Goal: Transaction & Acquisition: Obtain resource

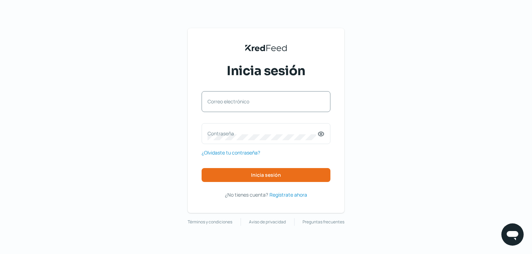
click at [255, 100] on label "Correo electrónico" at bounding box center [263, 101] width 110 height 7
click at [255, 102] on input "Correo electrónico" at bounding box center [266, 105] width 117 height 6
click at [254, 103] on input "Correo electrónico" at bounding box center [266, 105] width 117 height 6
type input "direccionadmin@squalogistics.com"
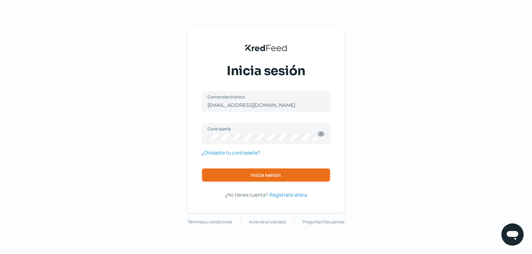
click at [242, 179] on button "Inicia sesión" at bounding box center [266, 175] width 129 height 14
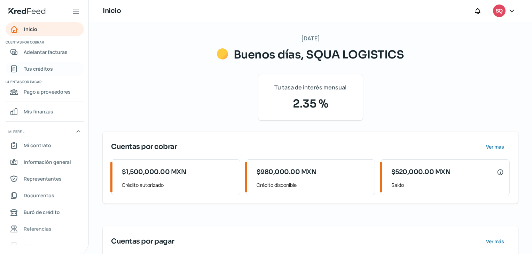
click at [46, 68] on span "Tus créditos" at bounding box center [38, 68] width 29 height 9
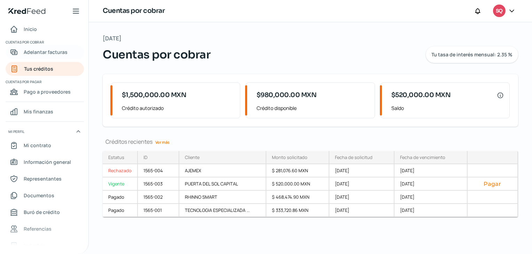
click at [67, 55] on span "Adelantar facturas" at bounding box center [46, 52] width 44 height 9
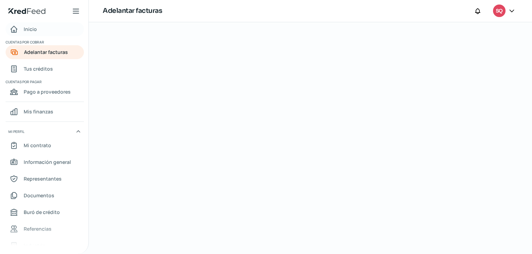
click at [33, 30] on span "Inicio" at bounding box center [30, 29] width 13 height 9
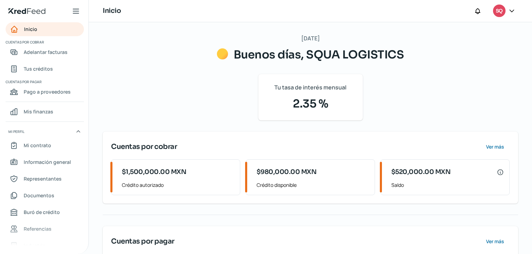
scroll to position [55, 0]
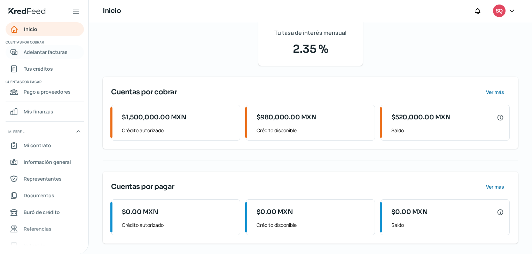
click at [40, 55] on span "Adelantar facturas" at bounding box center [46, 52] width 44 height 9
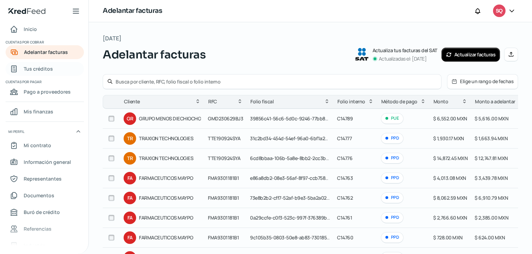
click at [40, 73] on span "Tus créditos" at bounding box center [38, 68] width 29 height 9
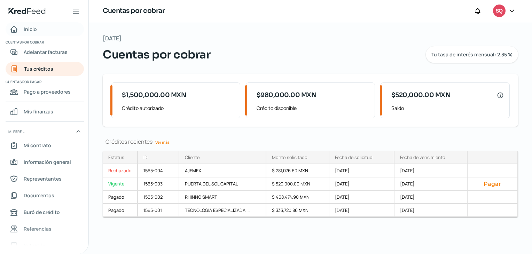
click at [34, 31] on span "Inicio" at bounding box center [30, 29] width 13 height 9
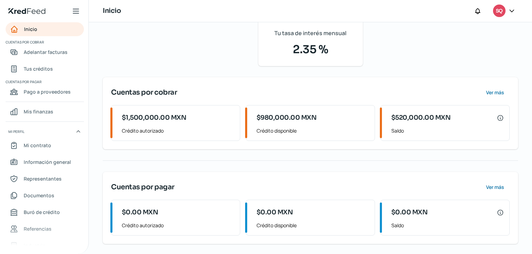
scroll to position [55, 0]
click at [291, 127] on span "Crédito disponible" at bounding box center [313, 130] width 113 height 9
click at [32, 50] on span "Adelantar facturas" at bounding box center [46, 52] width 44 height 9
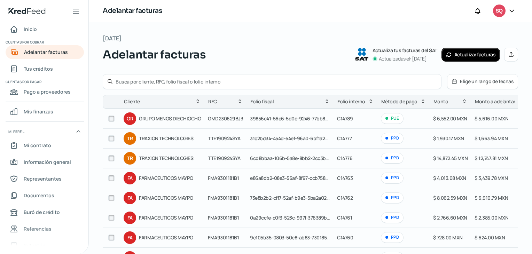
click at [153, 80] on input "text" at bounding box center [276, 81] width 321 height 7
type input "y"
type input "YAMA"
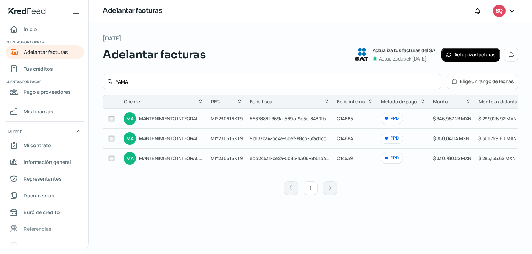
drag, startPoint x: 475, startPoint y: 81, endPoint x: 277, endPoint y: 96, distance: 198.1
click at [277, 96] on div "YAMA Elige un rango de fechas Cliente RFC Folio fiscal Folio interno Método de …" at bounding box center [311, 136] width 416 height 125
click at [113, 138] on input "checkbox" at bounding box center [111, 138] width 6 height 6
checkbox input "true"
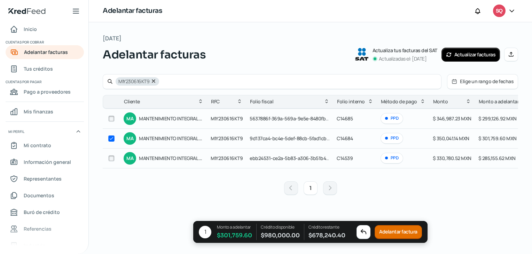
click at [399, 227] on button "Adelantar factura" at bounding box center [398, 232] width 47 height 14
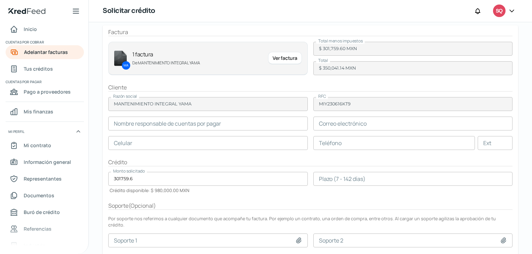
scroll to position [50, 0]
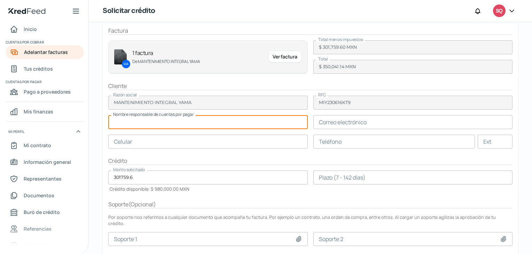
click at [174, 121] on input "text" at bounding box center [208, 122] width 200 height 14
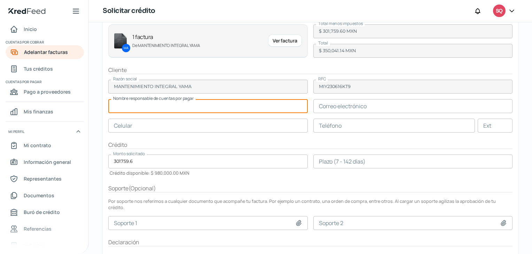
scroll to position [67, 0]
type input "GLORIA GABRIELA MIRANDA ORTEGA"
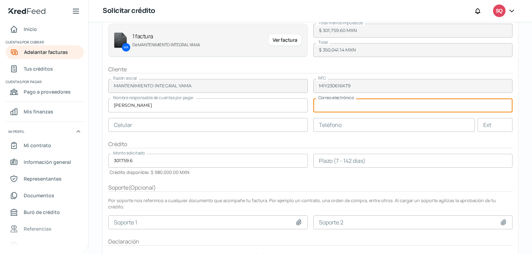
type input "G"
type input "gerenciaoperativa@protege-empresarial.com"
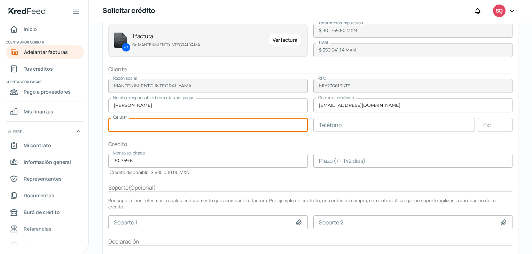
click at [259, 122] on input "text" at bounding box center [208, 125] width 200 height 14
click at [150, 121] on input "text" at bounding box center [208, 125] width 200 height 14
type input "55 - 4599 - 5029"
click at [355, 125] on input "text" at bounding box center [394, 125] width 162 height 14
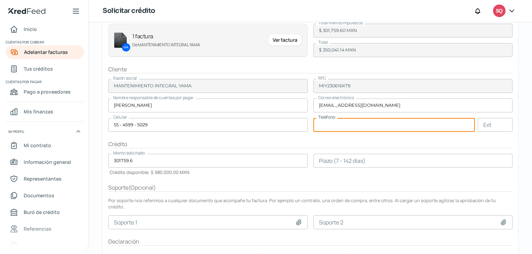
scroll to position [98, 0]
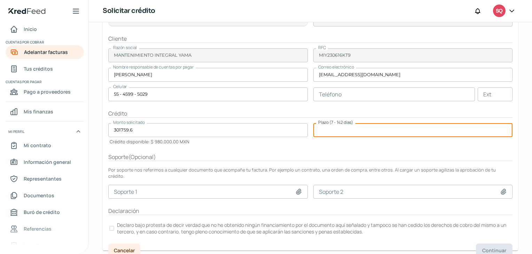
click at [372, 130] on input "number" at bounding box center [413, 130] width 200 height 14
type input "60"
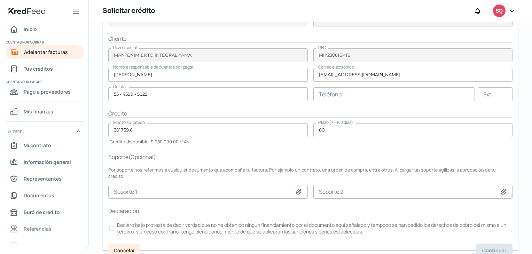
click at [274, 147] on form "Factura MA 1 factura De MANTENIMIENTO INTEGRAL YAMA Ver factura Total menos imp…" at bounding box center [311, 114] width 416 height 274
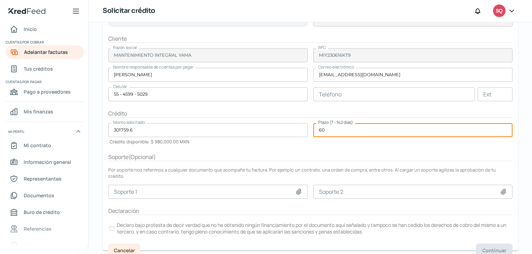
click at [333, 127] on input "60" at bounding box center [413, 130] width 200 height 14
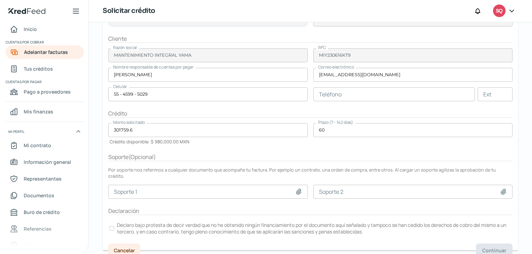
click at [113, 221] on label "Declaro bajo protesta de decir verdad que no he obtenido ningún financiamiento …" at bounding box center [310, 228] width 404 height 15
click at [492, 248] on span "Continuar" at bounding box center [494, 250] width 24 height 5
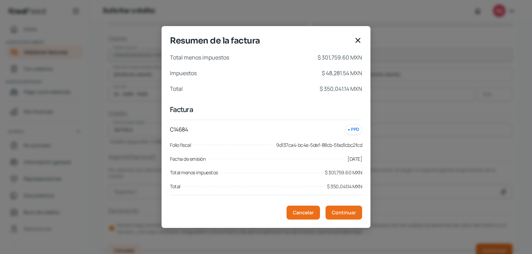
drag, startPoint x: 316, startPoint y: 55, endPoint x: 347, endPoint y: 82, distance: 40.7
click at [347, 82] on header "Total menos impuestos $ 301,759.60 MXN Impuestos $ 48,281.54 MXN Total $ 350,04…" at bounding box center [266, 73] width 192 height 41
click at [346, 213] on span "Continuar" at bounding box center [344, 212] width 24 height 5
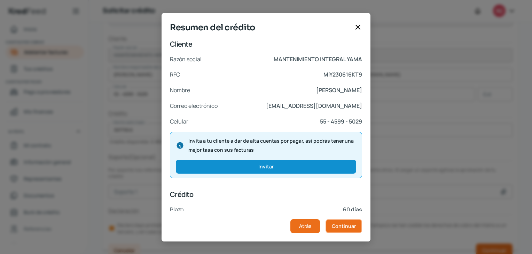
click at [336, 225] on span "Continuar" at bounding box center [344, 226] width 24 height 5
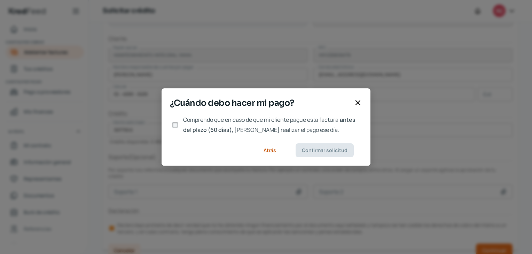
click at [176, 127] on input "Comprendo que en caso de que mi cliente pague esta factura antes del plazo (60 …" at bounding box center [175, 125] width 6 height 6
checkbox input "true"
click at [321, 151] on span "Confirmar solicitud" at bounding box center [325, 150] width 46 height 5
